Goal: Task Accomplishment & Management: Use online tool/utility

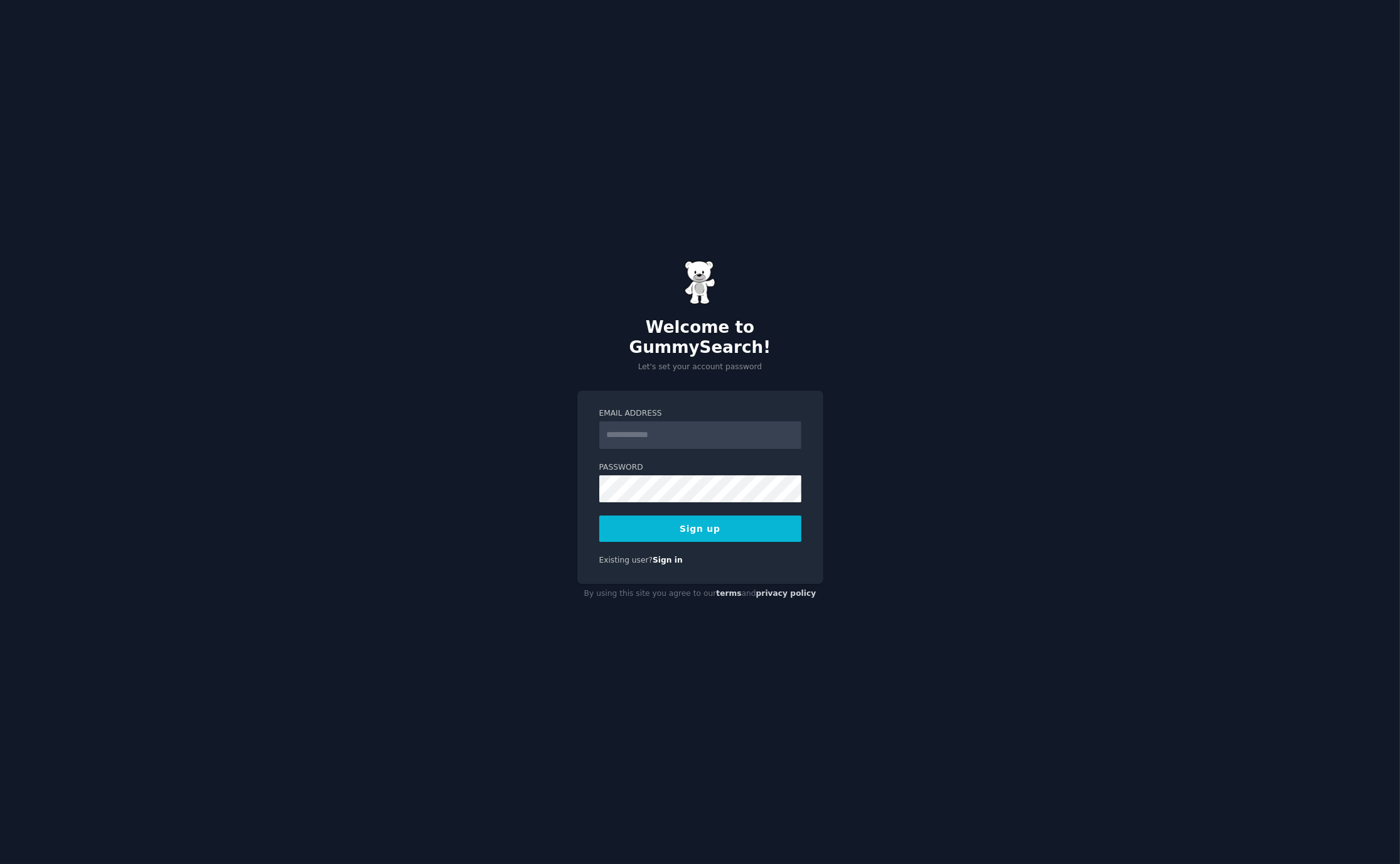
click at [649, 427] on input "Email Address" at bounding box center [700, 435] width 202 height 28
click at [928, 350] on div "Welcome to GummySearch! Let's set your account password Email Address Password …" at bounding box center [700, 432] width 1400 height 864
click at [656, 517] on button "Sign up" at bounding box center [700, 528] width 202 height 26
click at [670, 424] on input "Email Address" at bounding box center [700, 435] width 202 height 28
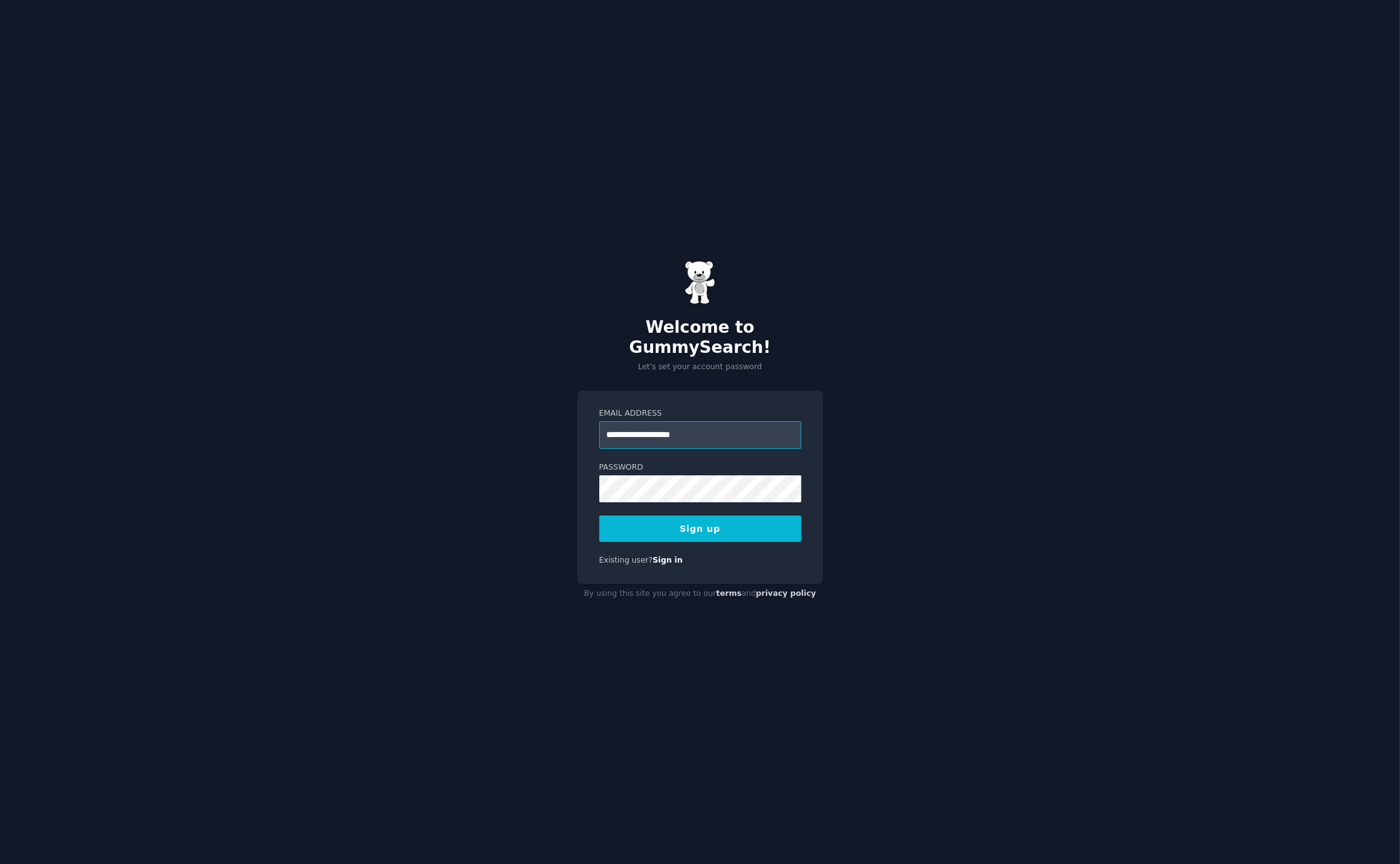
type input "**********"
click at [713, 515] on button "Sign up" at bounding box center [700, 528] width 202 height 26
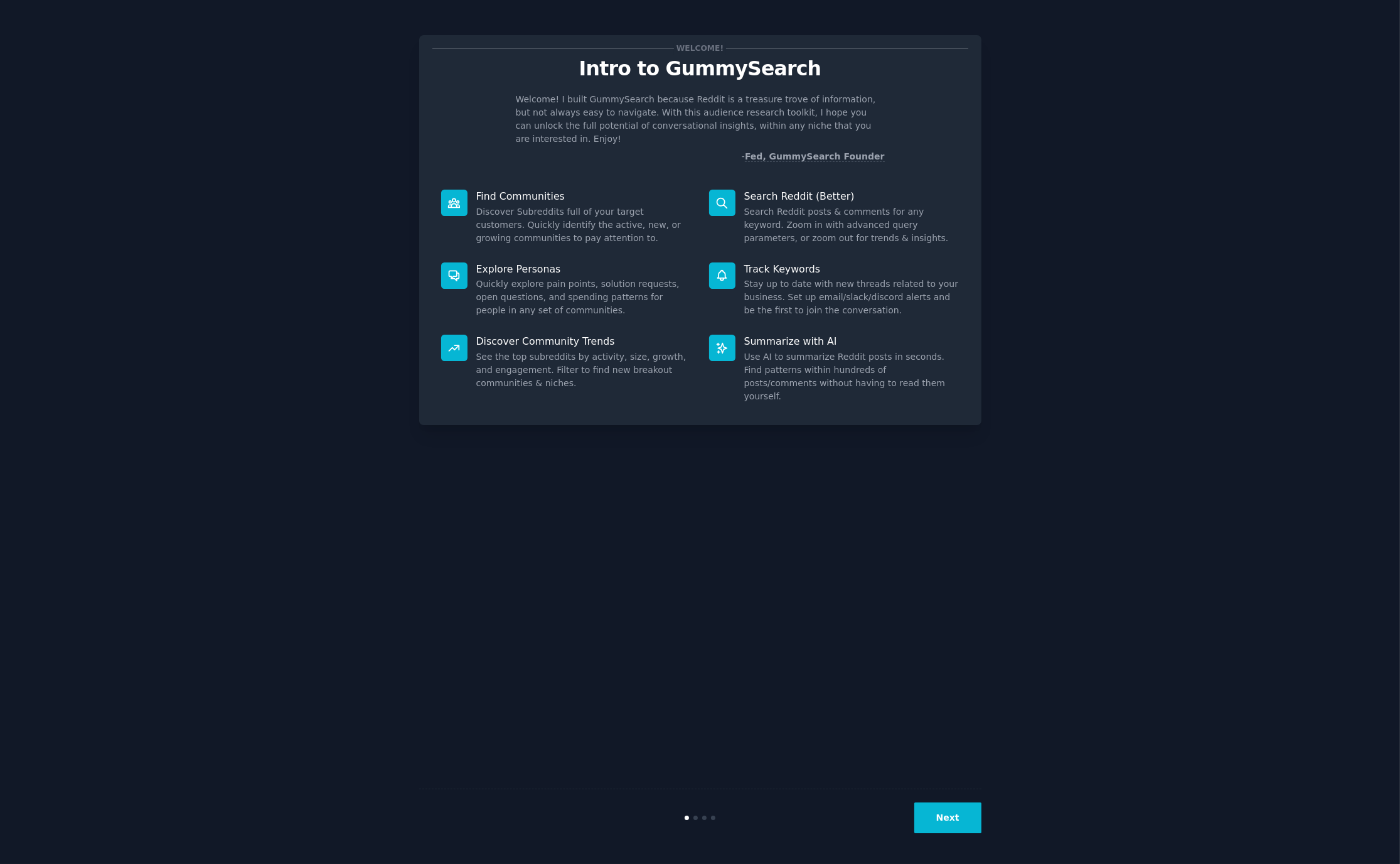
click at [961, 815] on button "Next" at bounding box center [948, 818] width 67 height 31
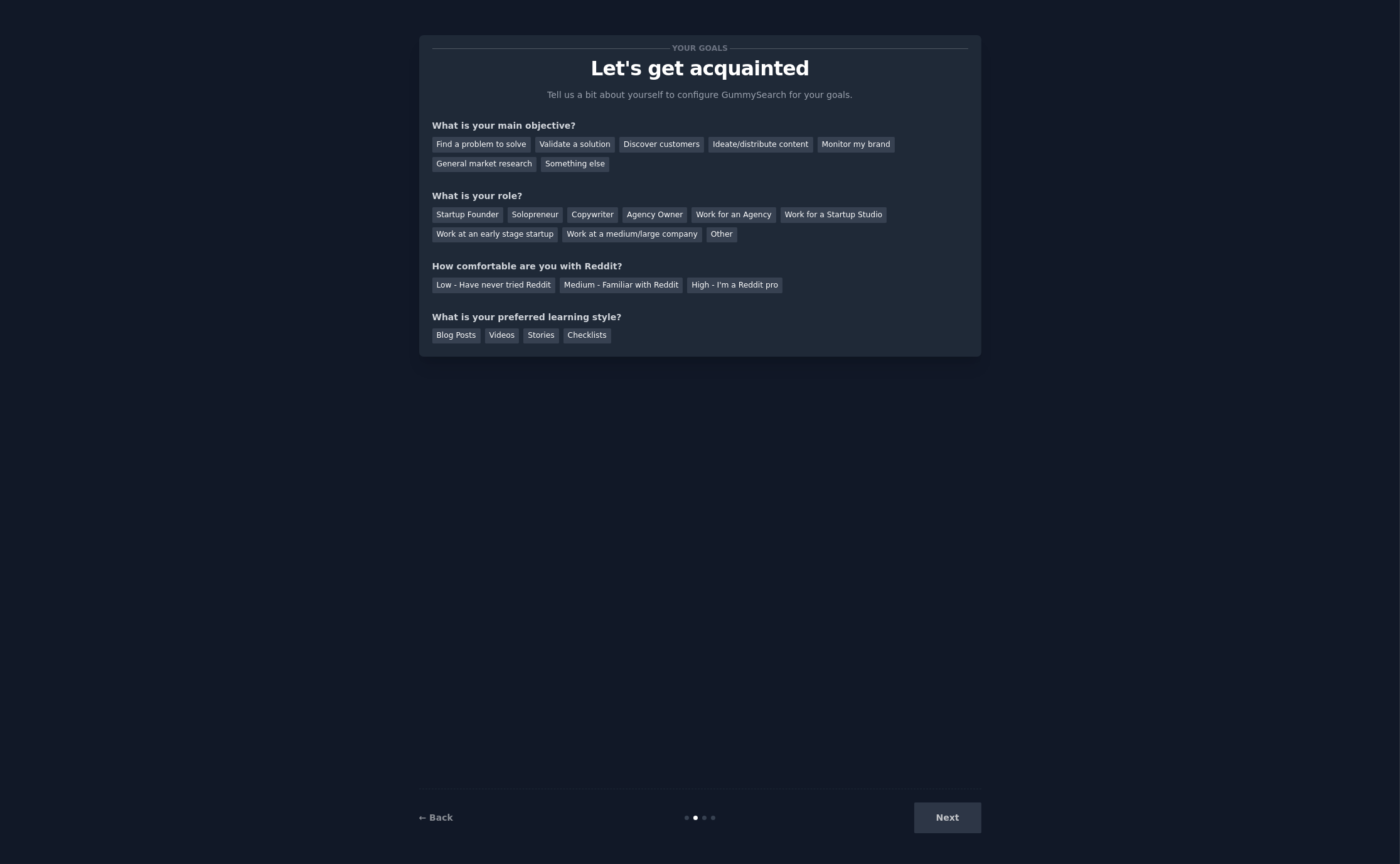
click at [960, 823] on div "Next" at bounding box center [887, 818] width 188 height 31
click at [938, 818] on div "Next" at bounding box center [887, 818] width 188 height 31
click at [946, 820] on div "Next" at bounding box center [887, 818] width 188 height 31
click at [702, 818] on div at bounding box center [704, 818] width 4 height 4
click at [433, 820] on link "← Back" at bounding box center [436, 818] width 34 height 10
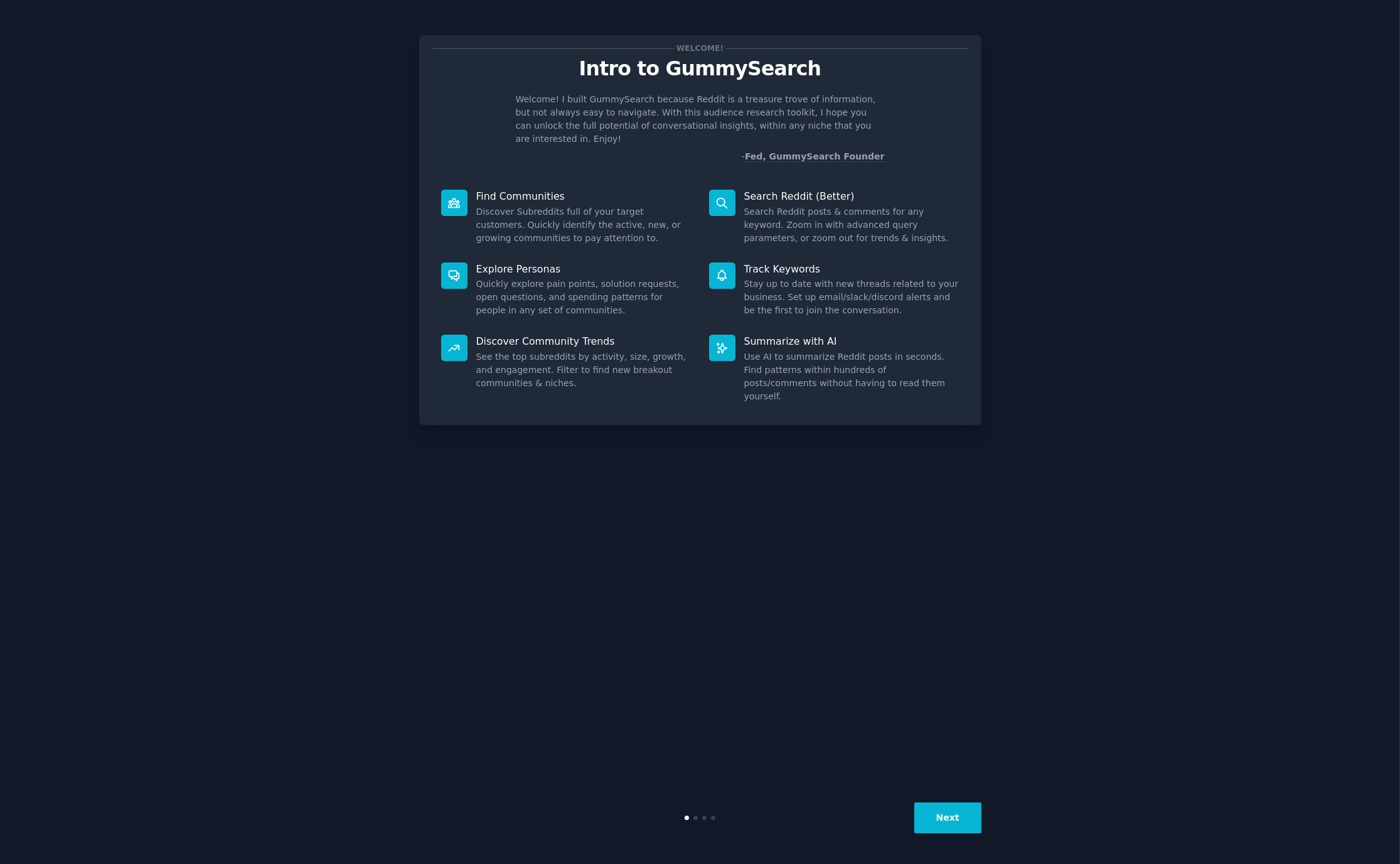
click at [791, 156] on div "Welcome! Intro to GummySearch Welcome! I built GummySearch because Reddit is a …" at bounding box center [700, 230] width 562 height 390
click at [766, 189] on p "Search Reddit (Better)" at bounding box center [851, 196] width 215 height 13
click at [720, 197] on icon at bounding box center [722, 203] width 13 height 13
click at [716, 275] on div "Track Keywords Stay up to date with new threads related to your business. Set u…" at bounding box center [834, 290] width 268 height 73
click at [932, 803] on button "Next" at bounding box center [948, 818] width 67 height 31
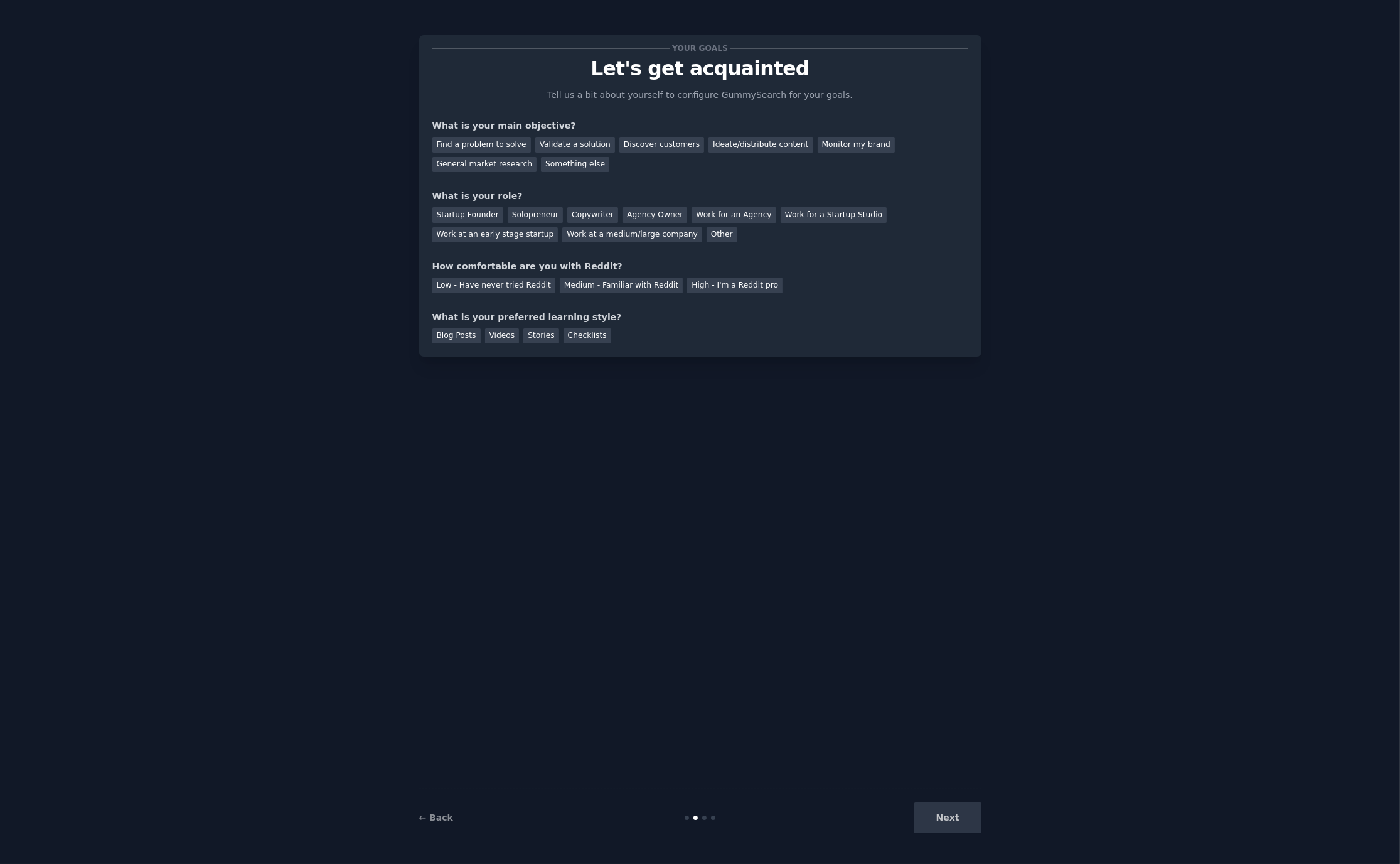
click at [948, 825] on div "Next" at bounding box center [887, 818] width 188 height 31
click at [726, 139] on div "Ideate/distribute content" at bounding box center [761, 145] width 104 height 16
click at [938, 814] on div "Next" at bounding box center [887, 818] width 188 height 31
click at [470, 219] on div "Startup Founder" at bounding box center [467, 215] width 71 height 16
click at [629, 286] on div "Medium - Familiar with Reddit" at bounding box center [621, 285] width 123 height 16
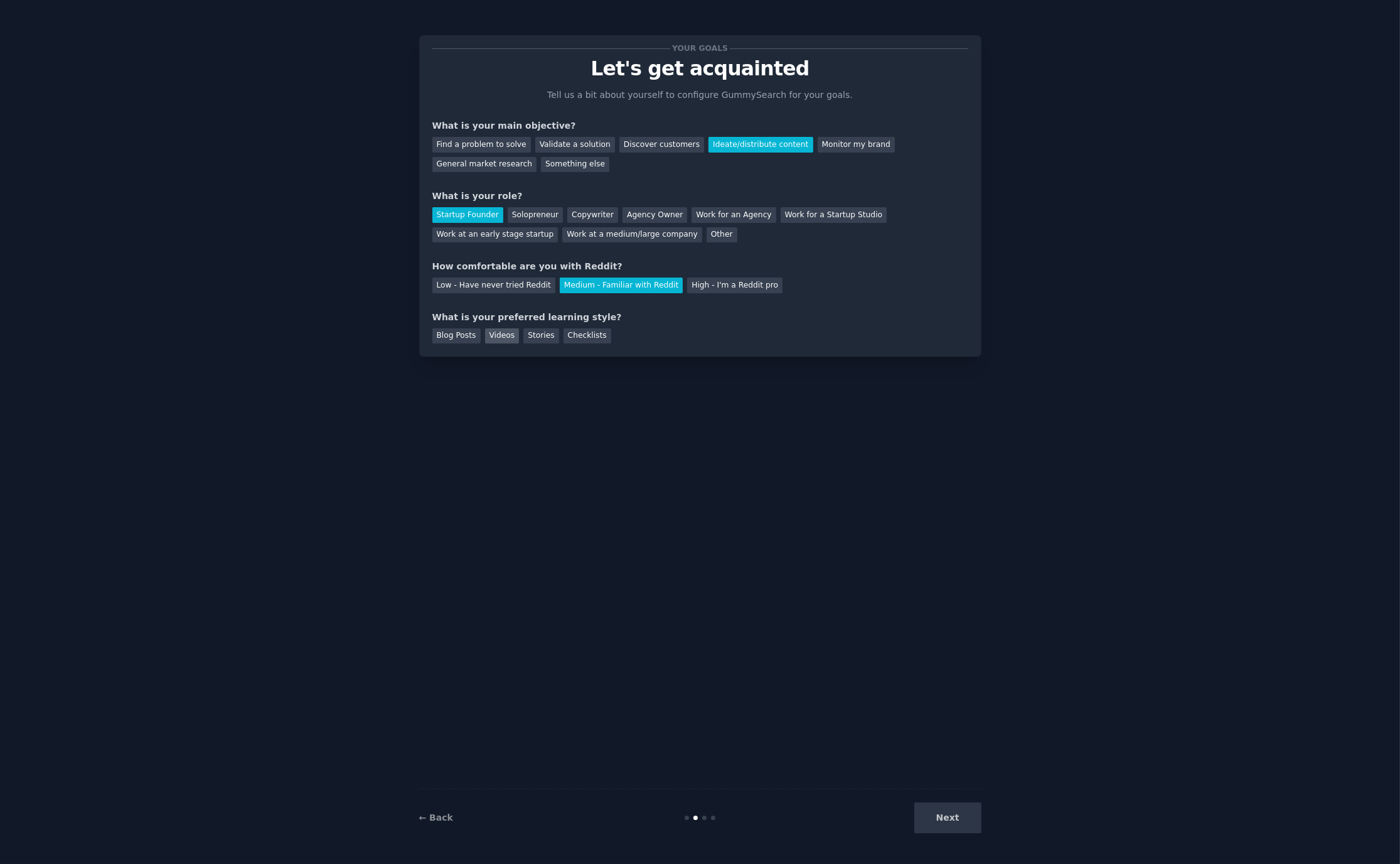
click at [502, 340] on div "Videos" at bounding box center [502, 336] width 34 height 16
drag, startPoint x: 964, startPoint y: 838, endPoint x: 959, endPoint y: 830, distance: 9.4
click at [963, 836] on div "← Back Next" at bounding box center [700, 817] width 562 height 58
click at [929, 785] on div "Your goals Let's get acquainted Tell us a bit about yourself to configure Gummy…" at bounding box center [700, 432] width 562 height 829
click at [941, 813] on button "Next" at bounding box center [948, 818] width 67 height 31
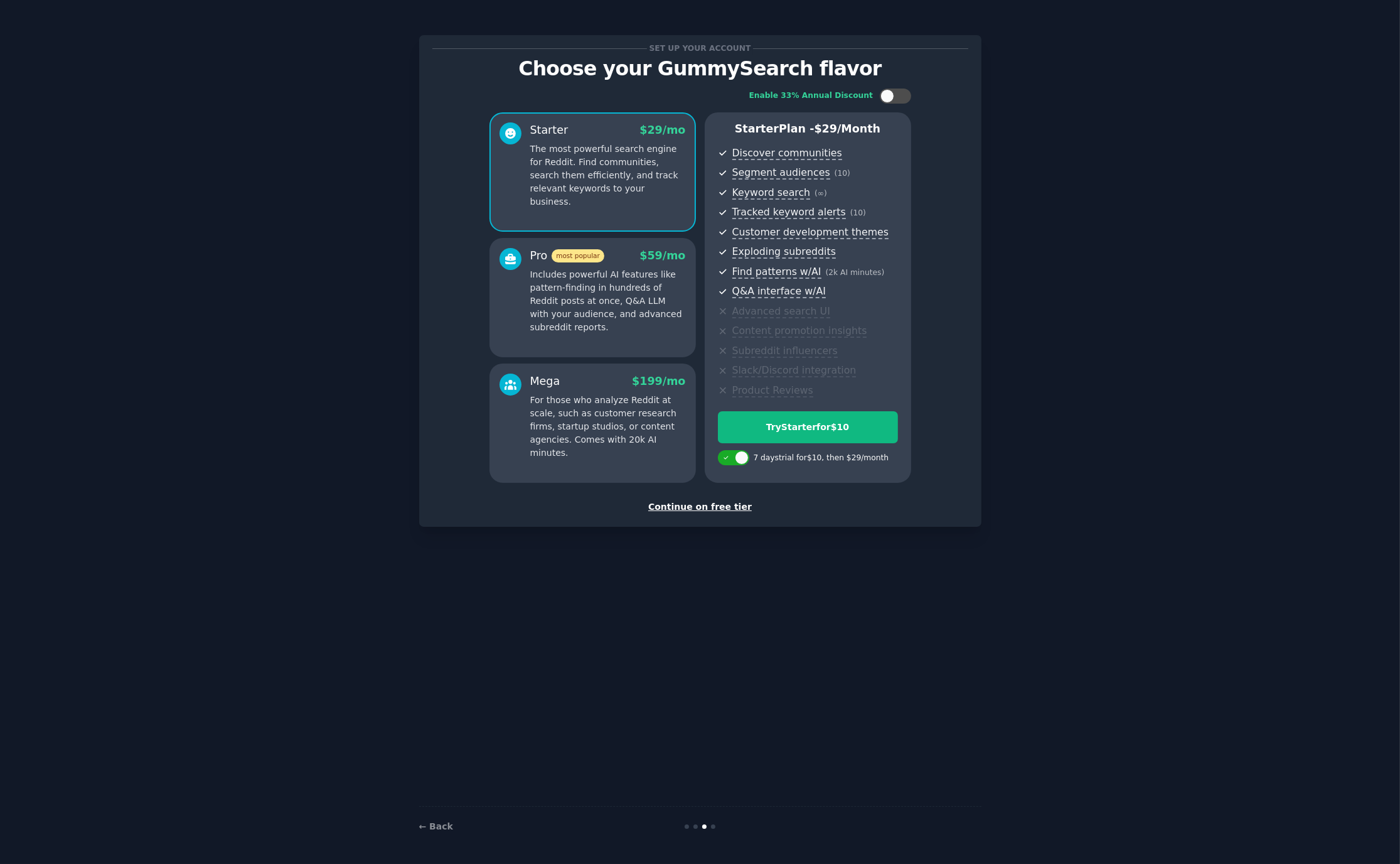
click at [584, 322] on p "Includes powerful AI features like pattern-finding in hundreds of Reddit posts …" at bounding box center [608, 301] width 156 height 66
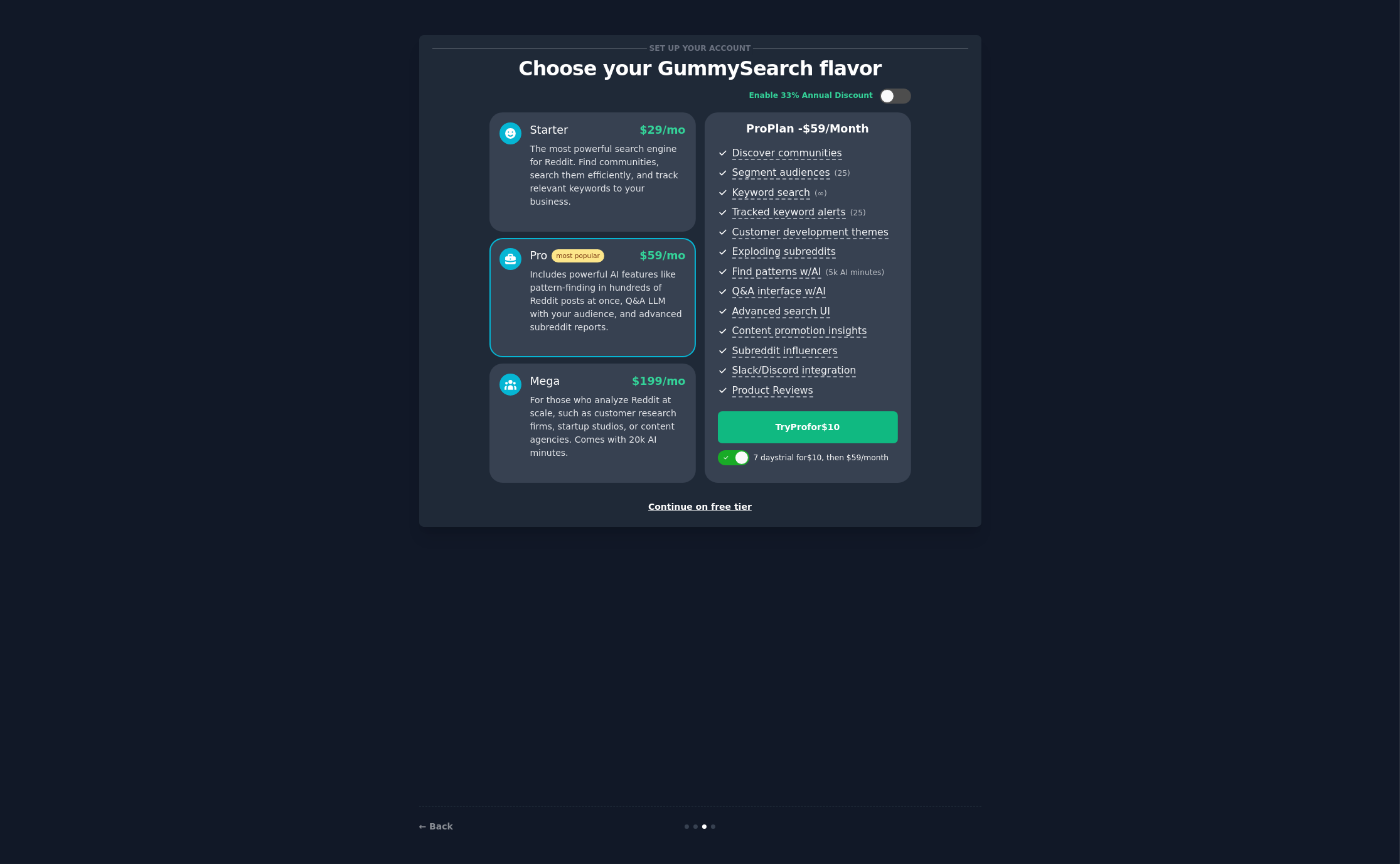
click at [614, 159] on p "The most powerful search engine for Reddit. Find communities, search them effic…" at bounding box center [608, 175] width 156 height 66
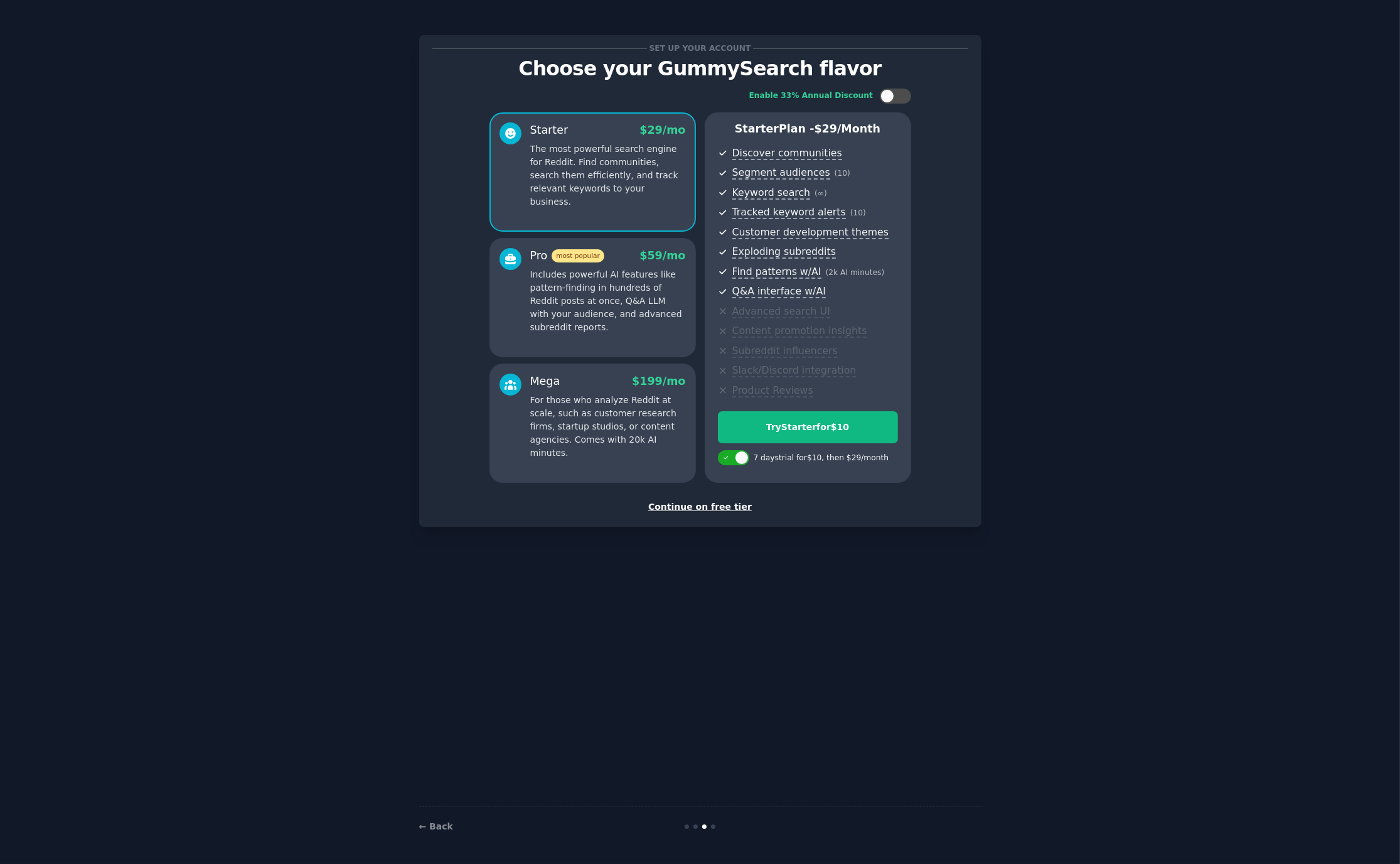
click at [618, 322] on p "Includes powerful AI features like pattern-finding in hundreds of Reddit posts …" at bounding box center [608, 301] width 156 height 66
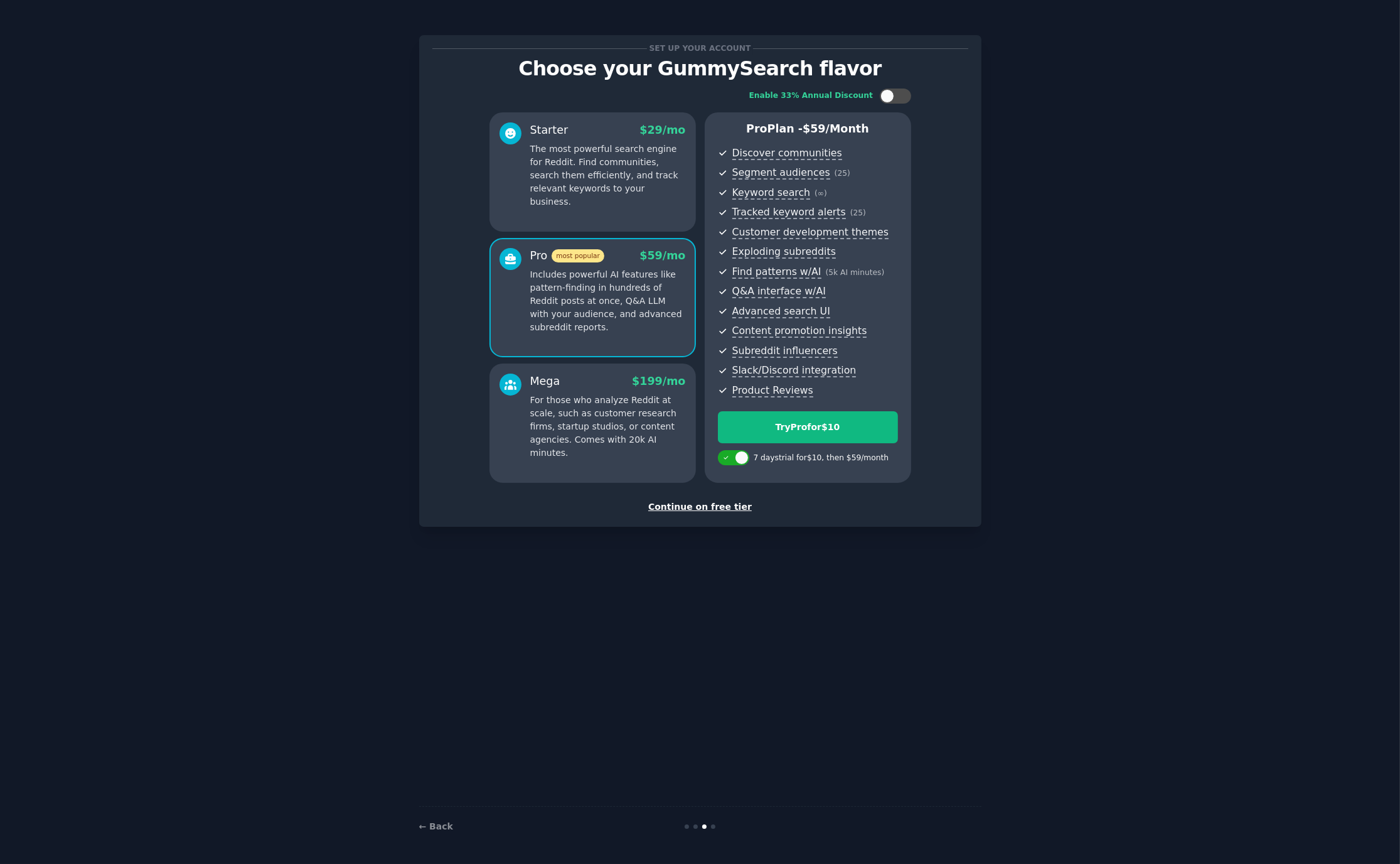
click at [633, 174] on p "The most powerful search engine for Reddit. Find communities, search them effic…" at bounding box center [608, 175] width 156 height 66
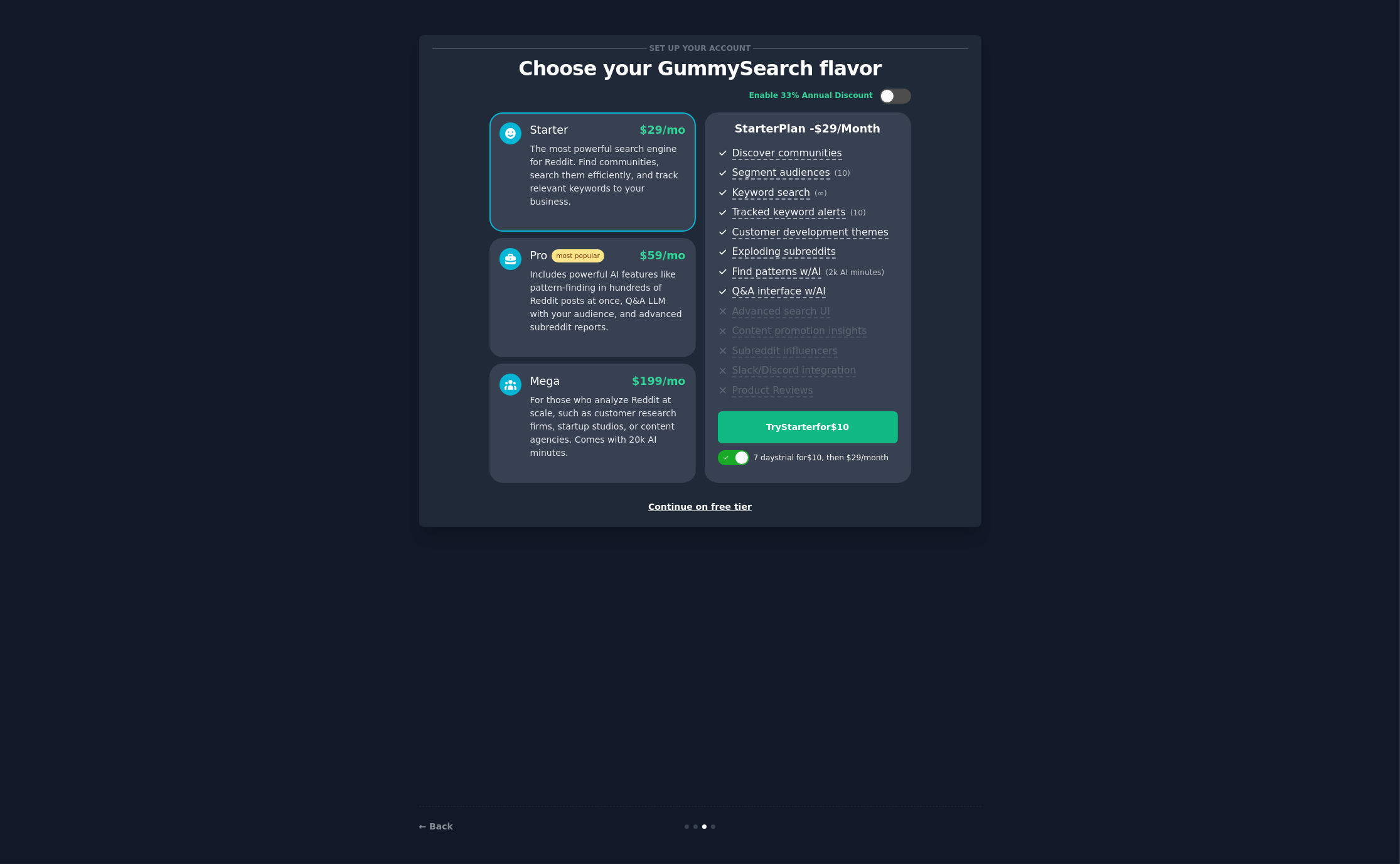
click at [690, 510] on div "Continue on free tier" at bounding box center [700, 507] width 536 height 13
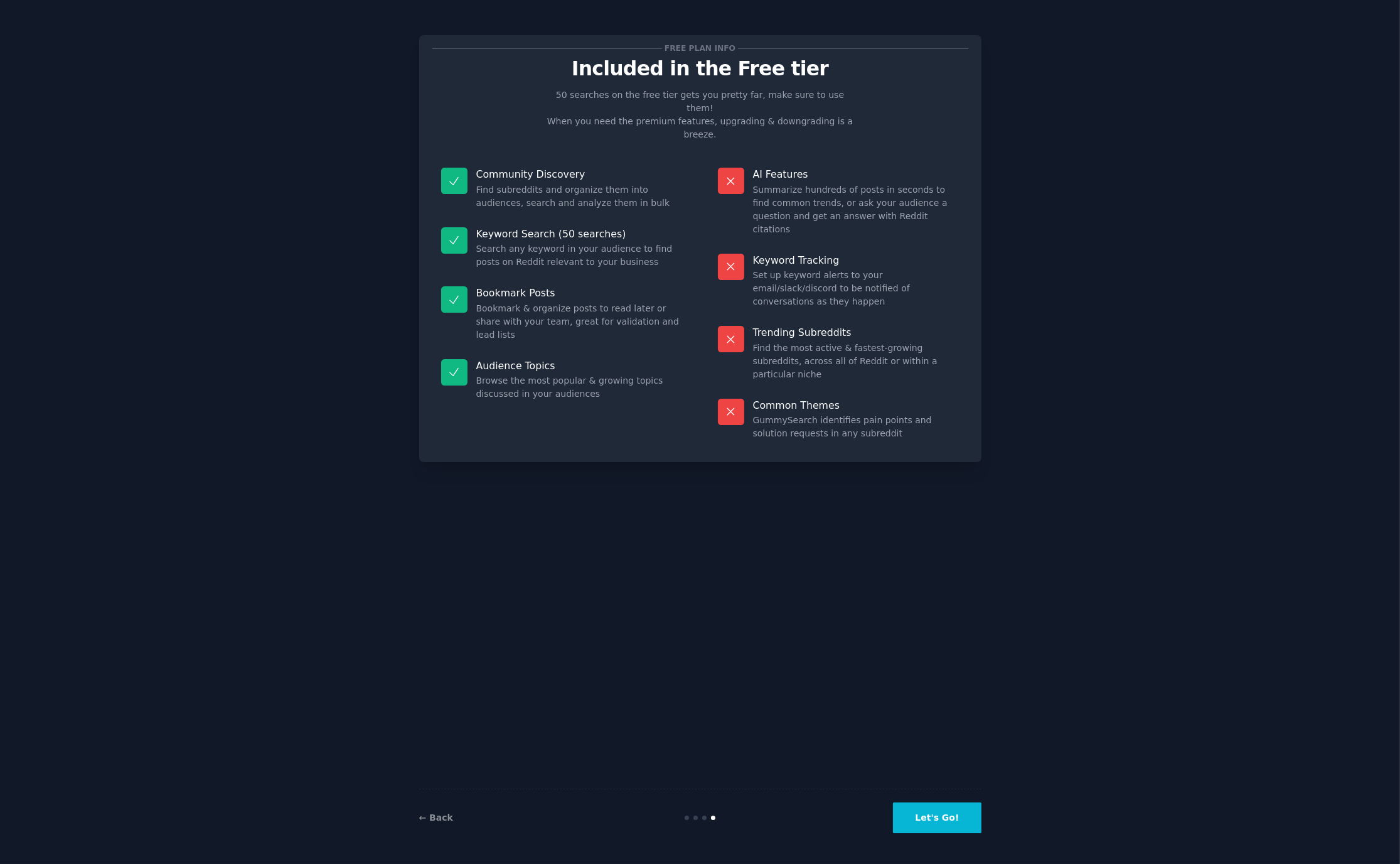
click at [914, 820] on button "Let's Go!" at bounding box center [936, 818] width 88 height 31
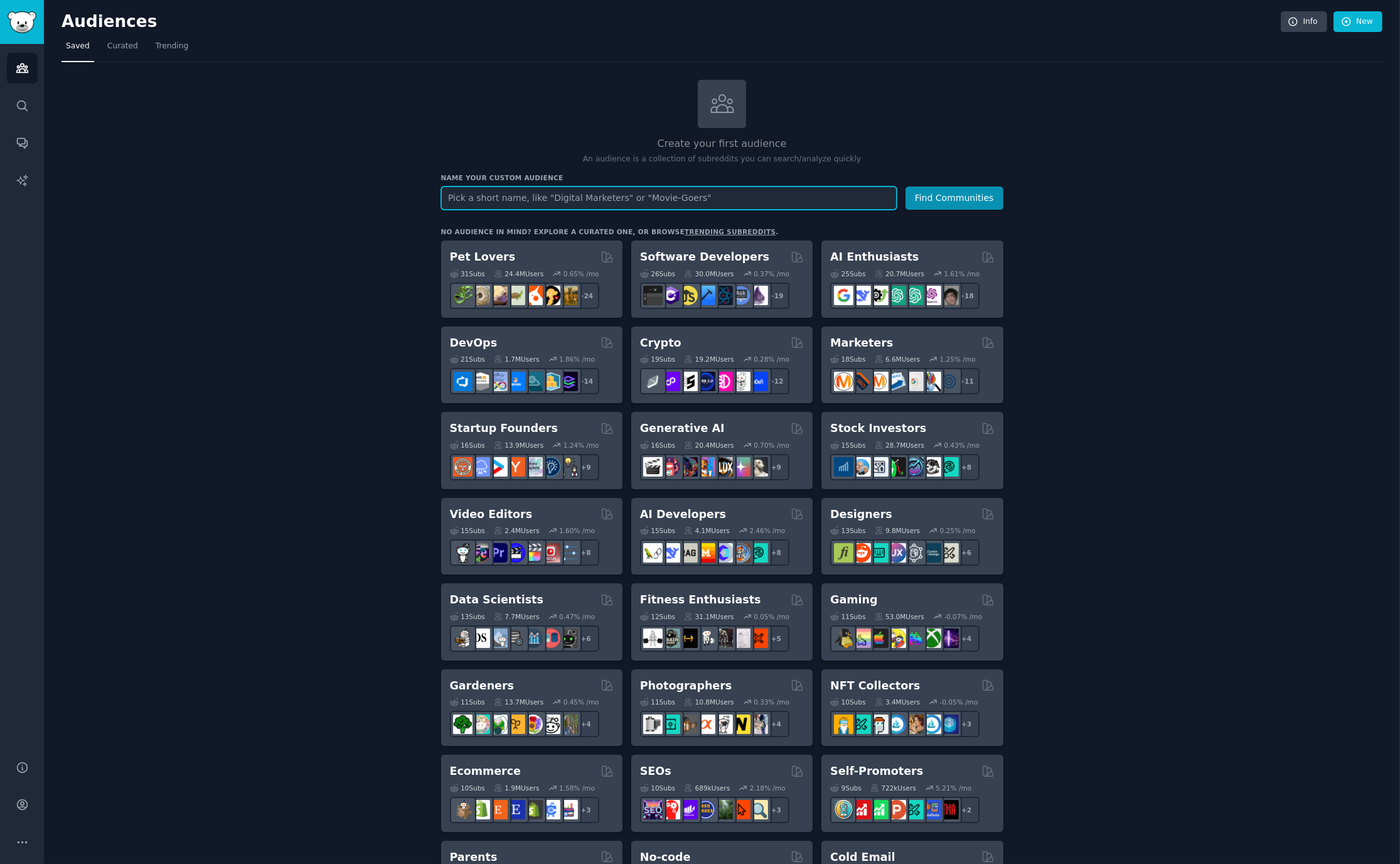
paste input "r/timetravel"
click at [542, 200] on input "r/timetravel" at bounding box center [669, 198] width 456 height 24
type input "r/timetravel"
click at [906, 187] on button "Find Communities" at bounding box center [954, 198] width 98 height 24
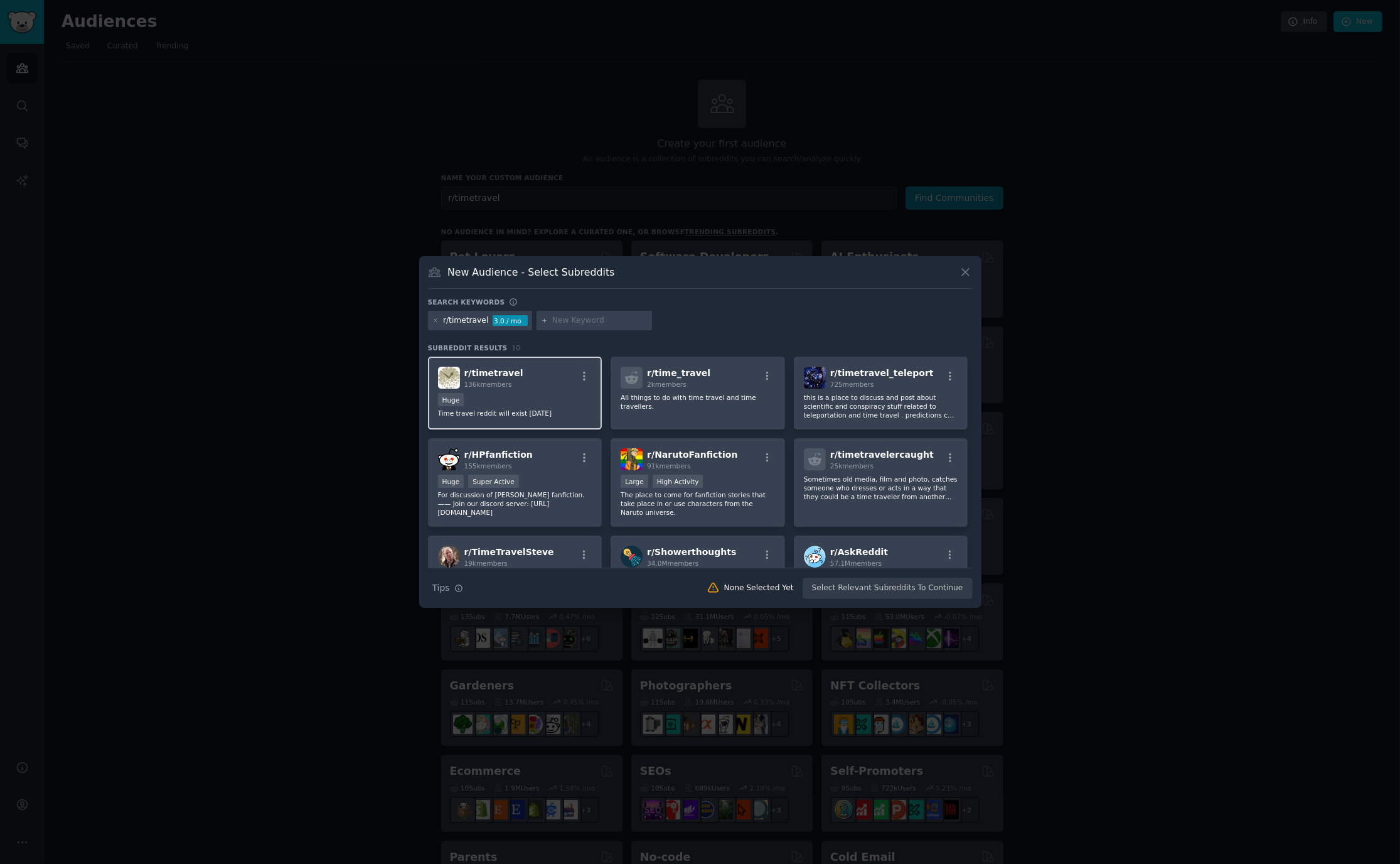
click at [521, 384] on div "r/ timetravel 136k members" at bounding box center [515, 377] width 154 height 22
click at [605, 311] on div at bounding box center [594, 321] width 116 height 20
click at [591, 319] on input "text" at bounding box center [600, 321] width 96 height 11
paste input "r/AskPhysics"
type input "r/AskPhysics"
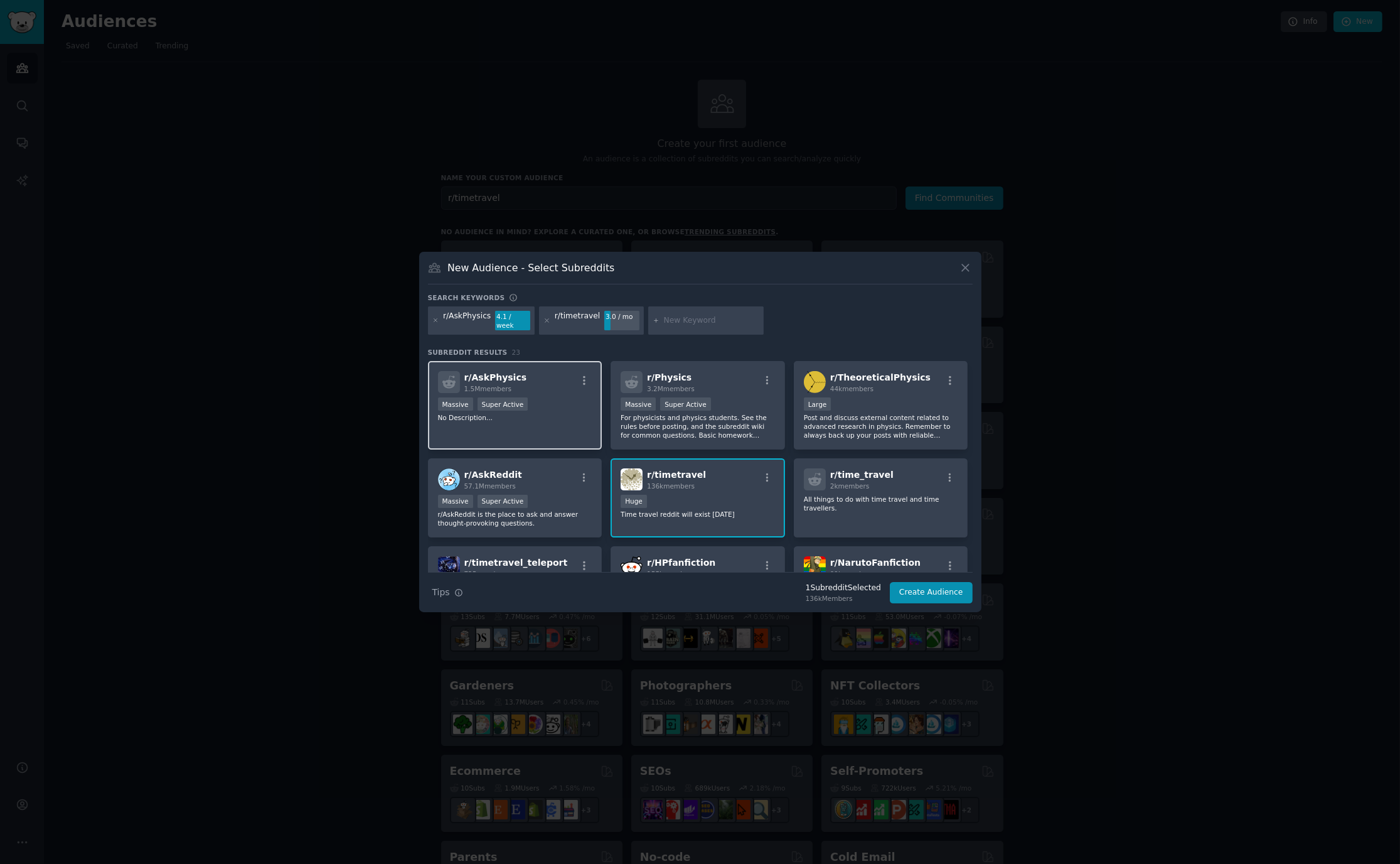
click at [527, 375] on div "r/ AskPhysics 1.5M members" at bounding box center [515, 382] width 154 height 22
click at [921, 397] on div "Large" at bounding box center [881, 405] width 154 height 16
click at [938, 586] on button "Create Audience" at bounding box center [931, 592] width 83 height 21
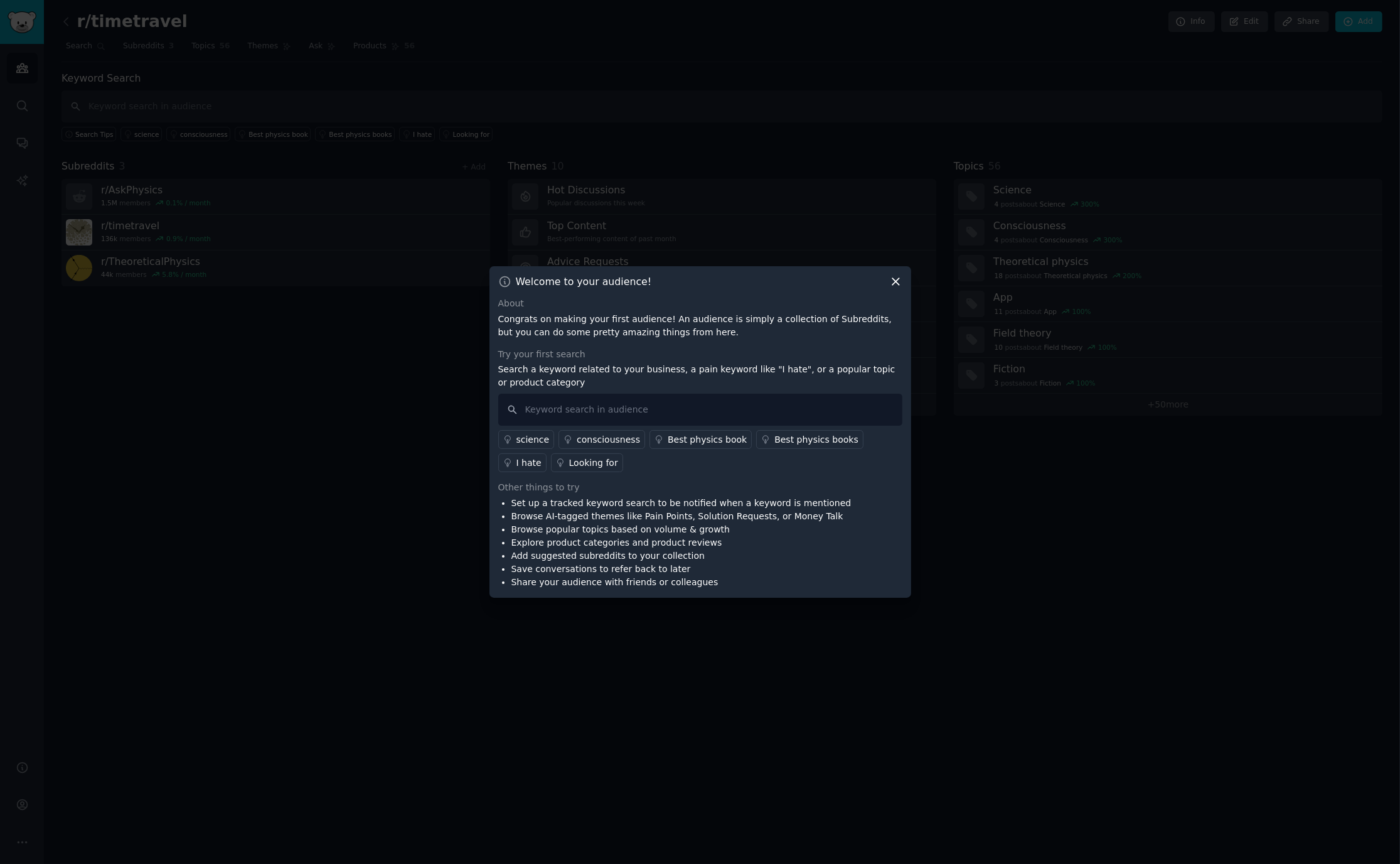
click at [896, 282] on icon at bounding box center [896, 282] width 7 height 7
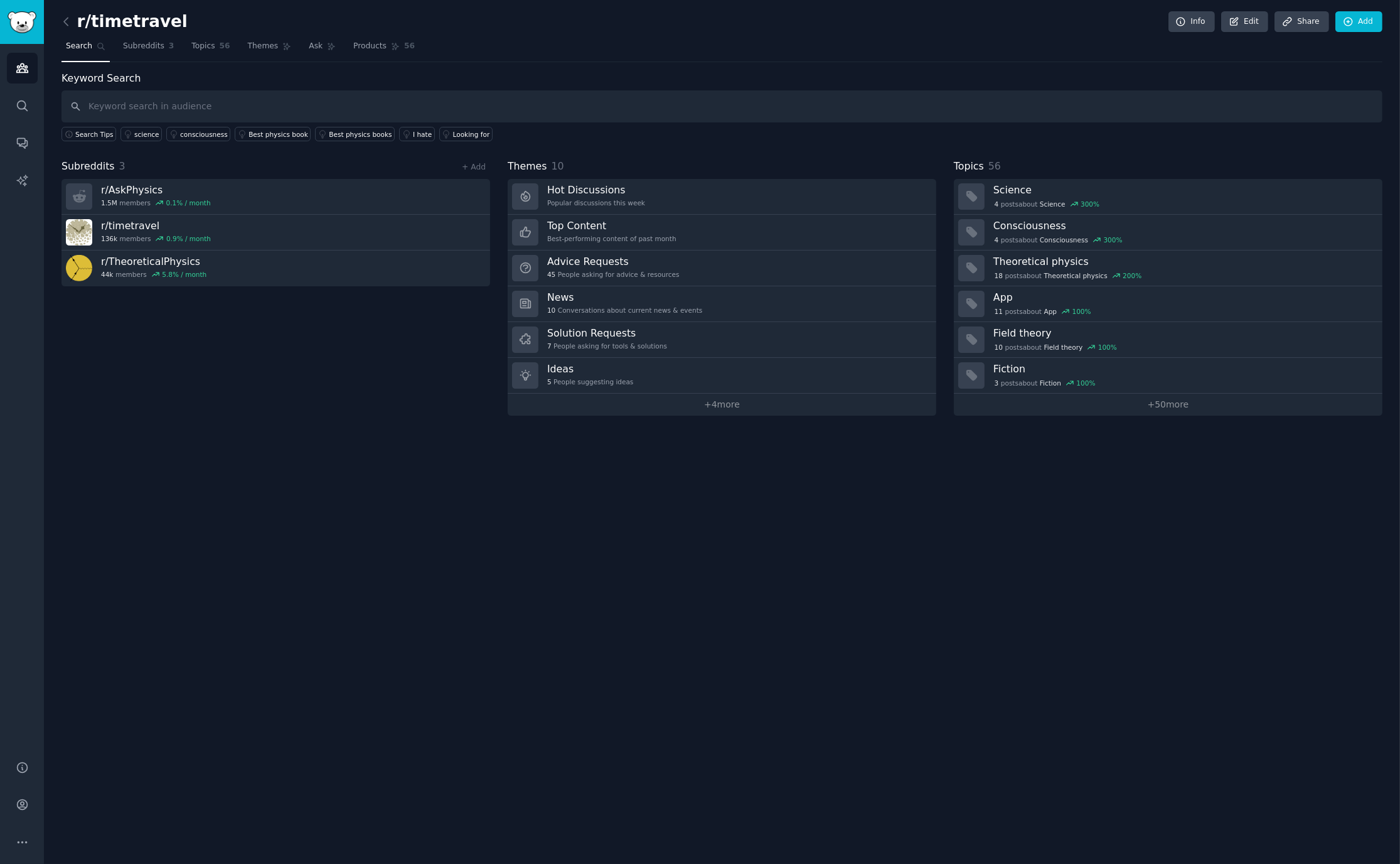
click at [871, 540] on div "r/timetravel Info Edit Share Add Search Subreddits 3 Topics 56 Themes Ask Produ…" at bounding box center [721, 432] width 1356 height 864
click at [26, 24] on img "Sidebar" at bounding box center [22, 22] width 29 height 22
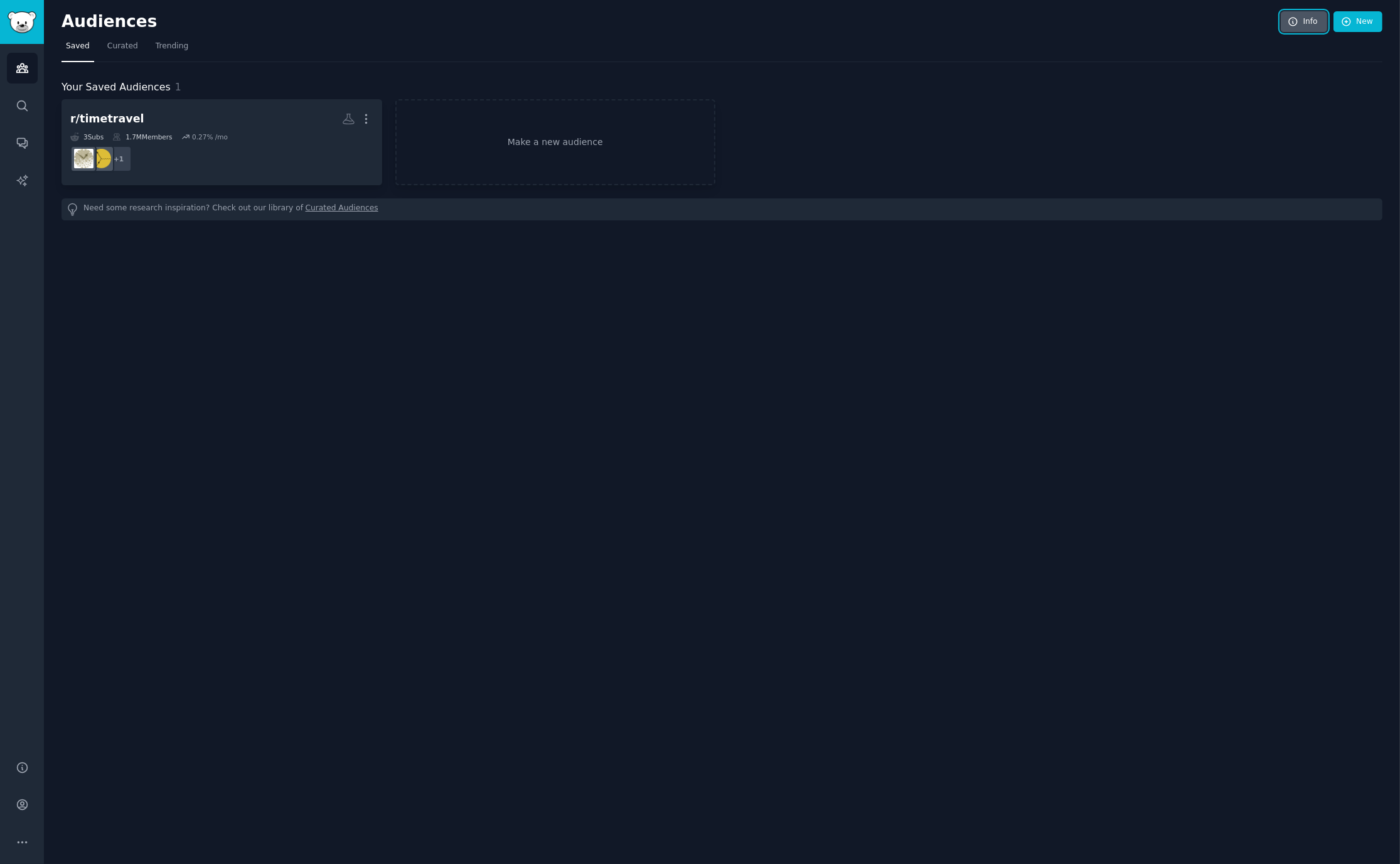
click at [1309, 15] on link "Info" at bounding box center [1304, 22] width 46 height 21
